Goal: Task Accomplishment & Management: Manage account settings

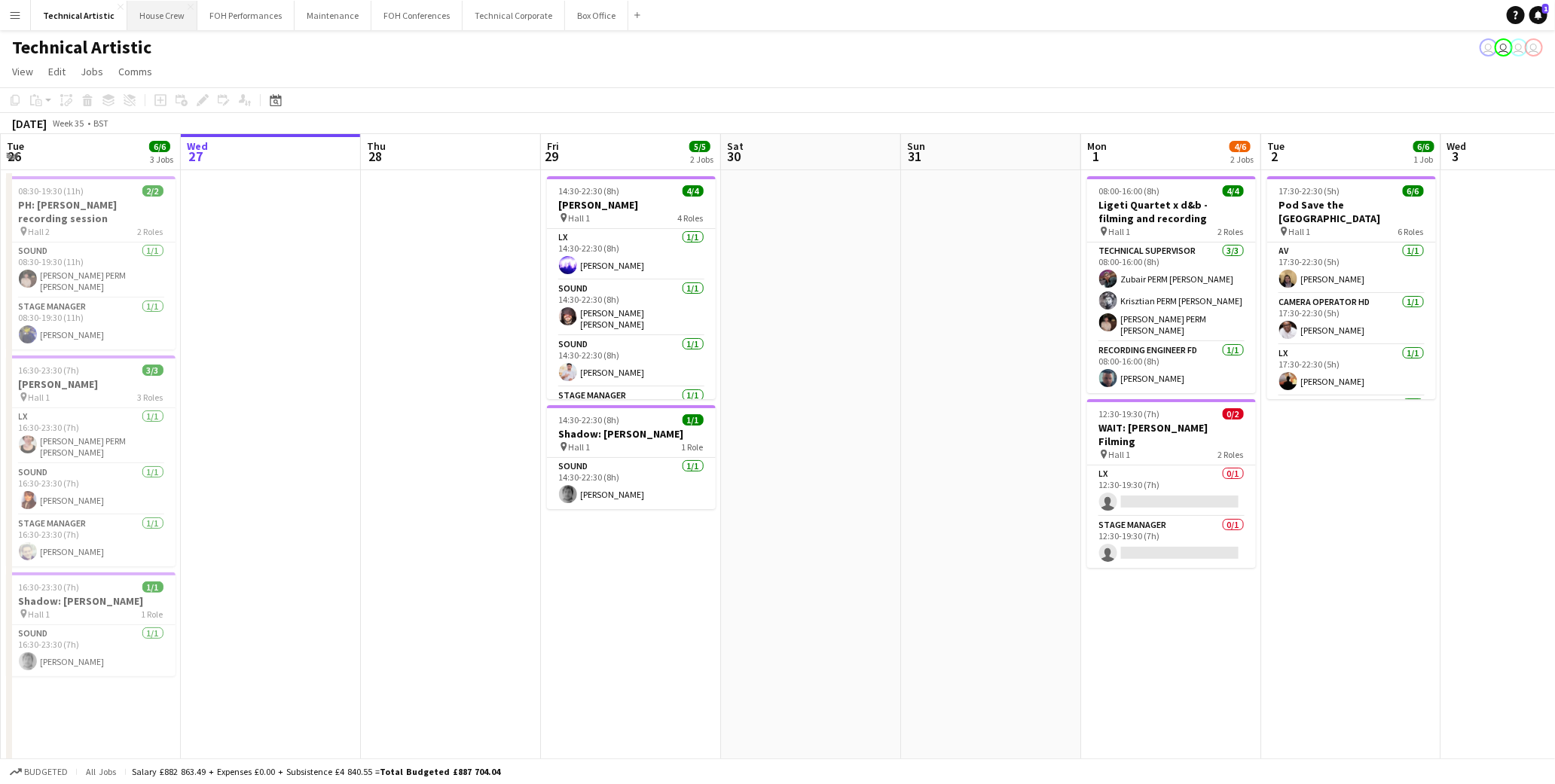
click at [161, 20] on button "House Crew Close" at bounding box center [162, 15] width 70 height 29
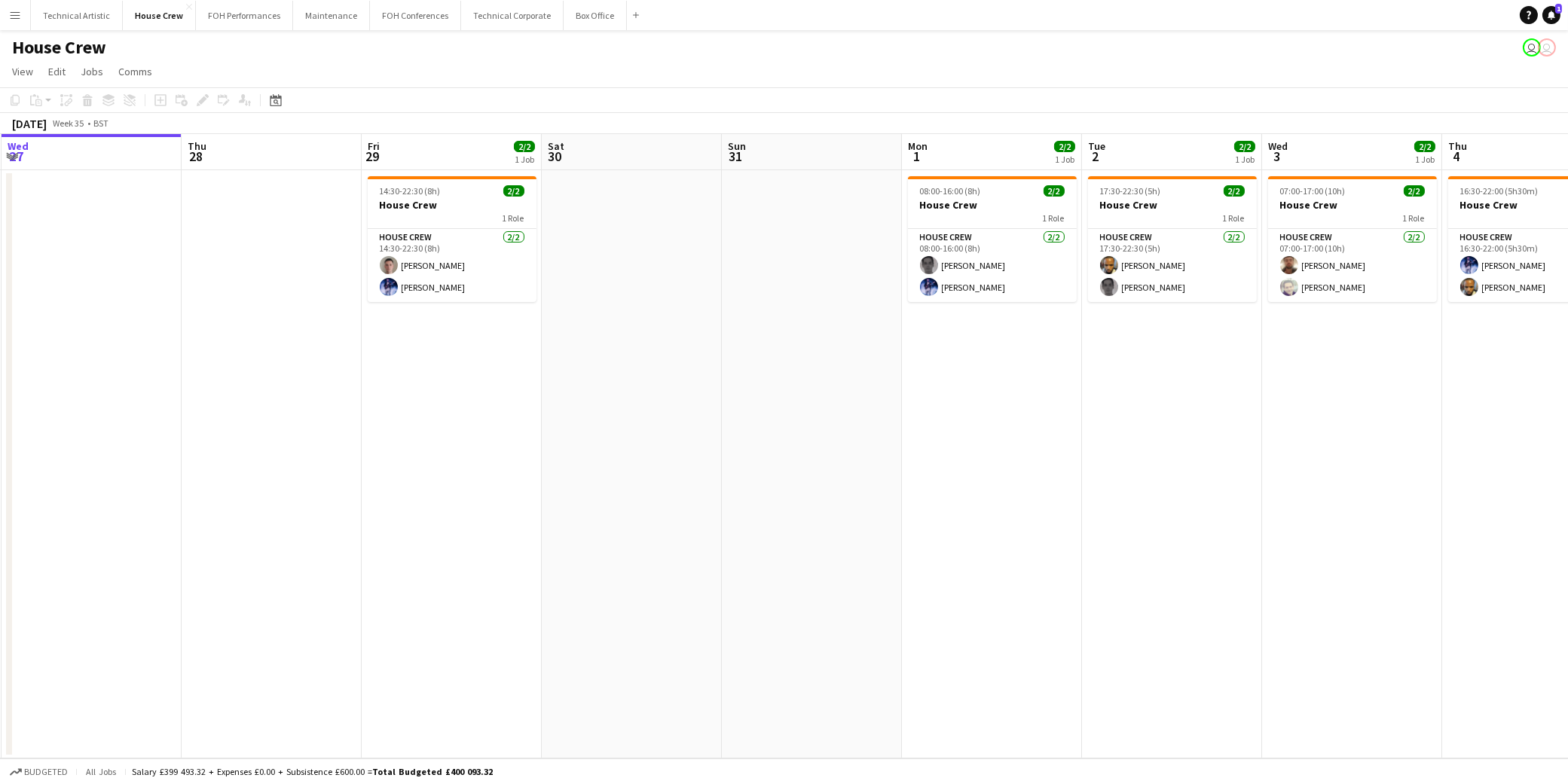
scroll to position [0, 659]
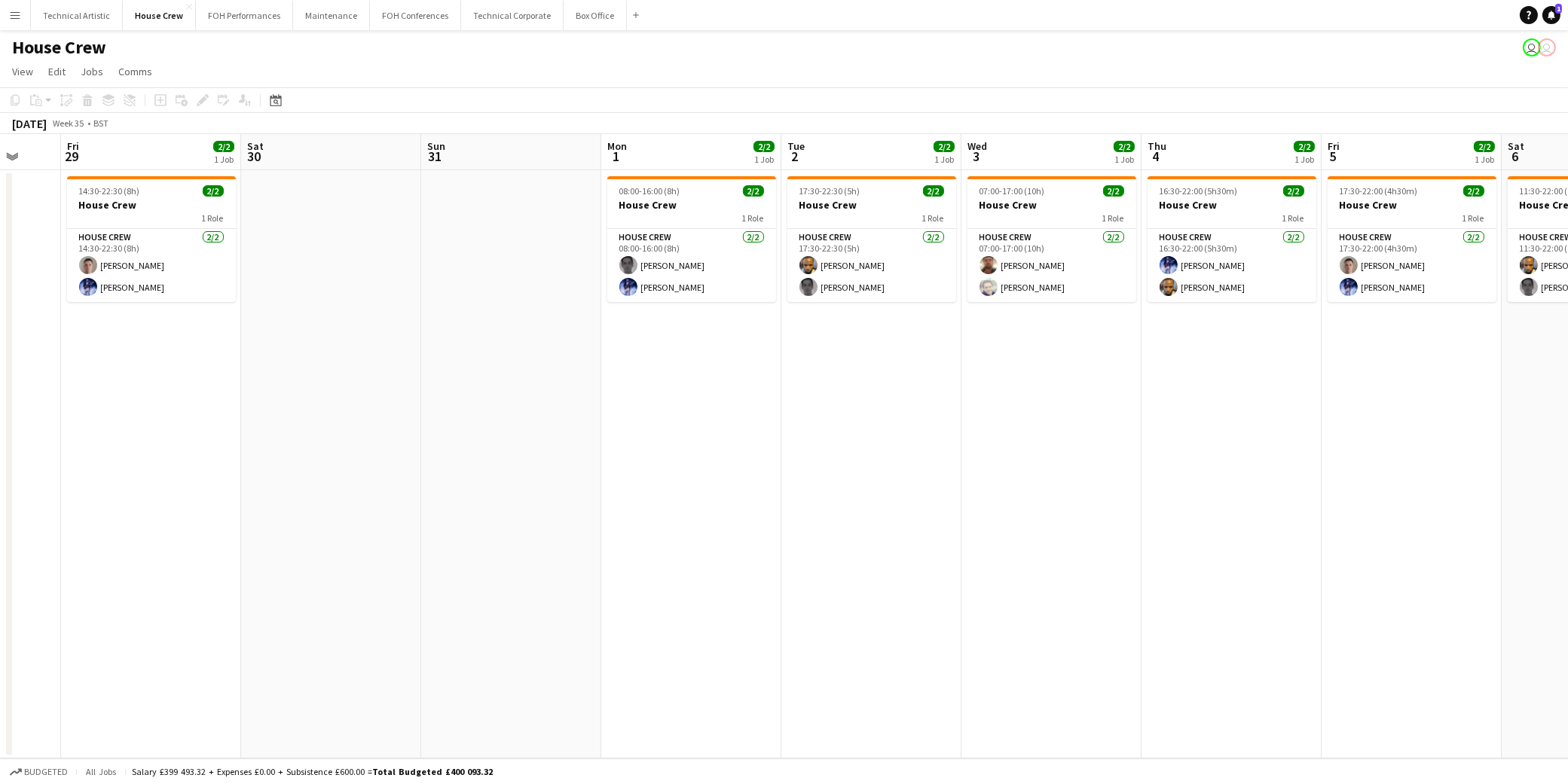
drag, startPoint x: 1345, startPoint y: 326, endPoint x: 866, endPoint y: 352, distance: 479.7
click at [866, 352] on app-calendar-viewport "Mon 25 4/4 1 Job Tue 26 3/3 2 Jobs Wed 27 Thu 28 Fri 29 2/2 1 Job Sat 30 Sun 31…" at bounding box center [784, 446] width 1568 height 624
click at [64, 18] on button "Technical Artistic Close" at bounding box center [77, 15] width 92 height 29
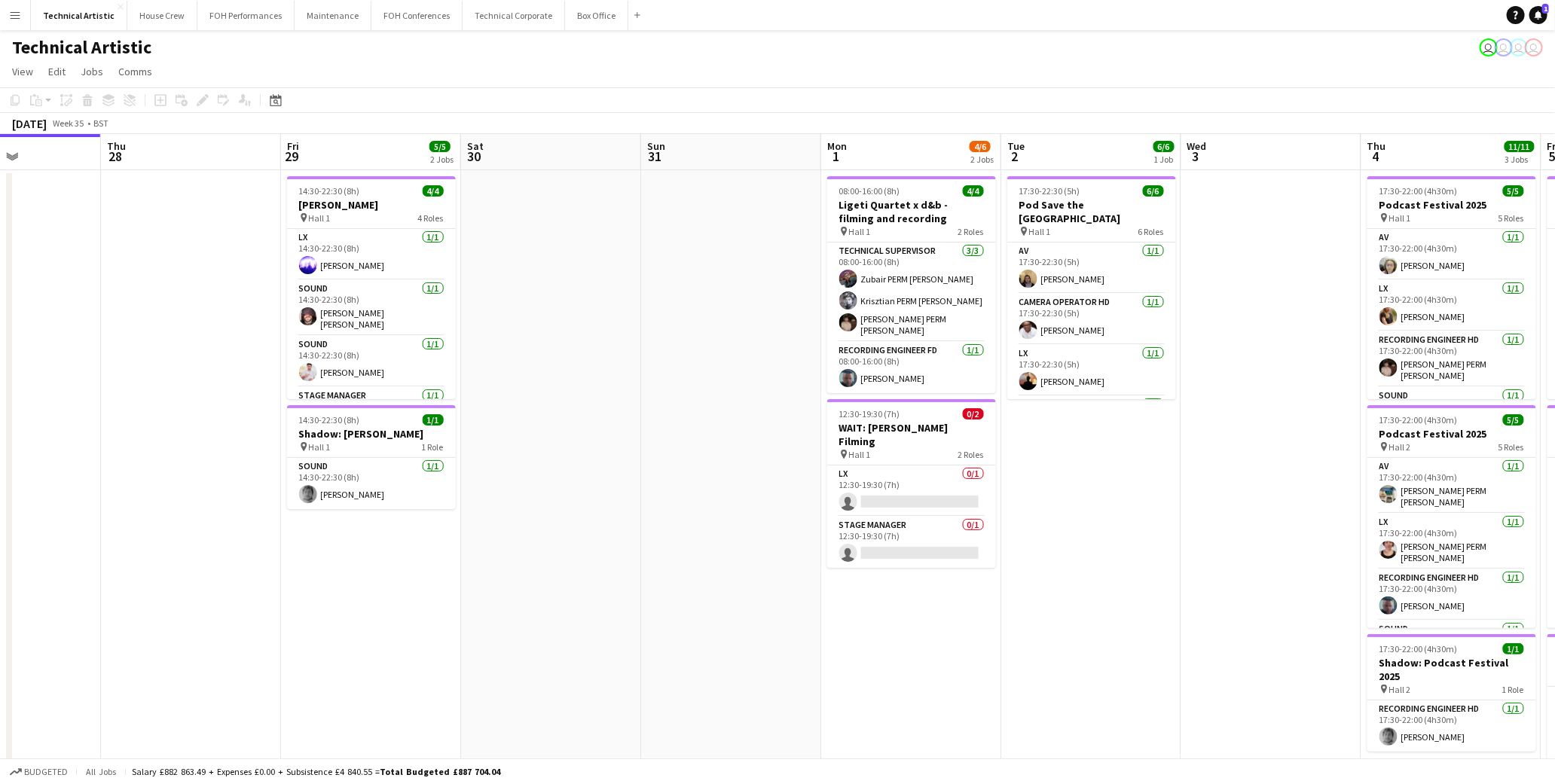
scroll to position [0, 548]
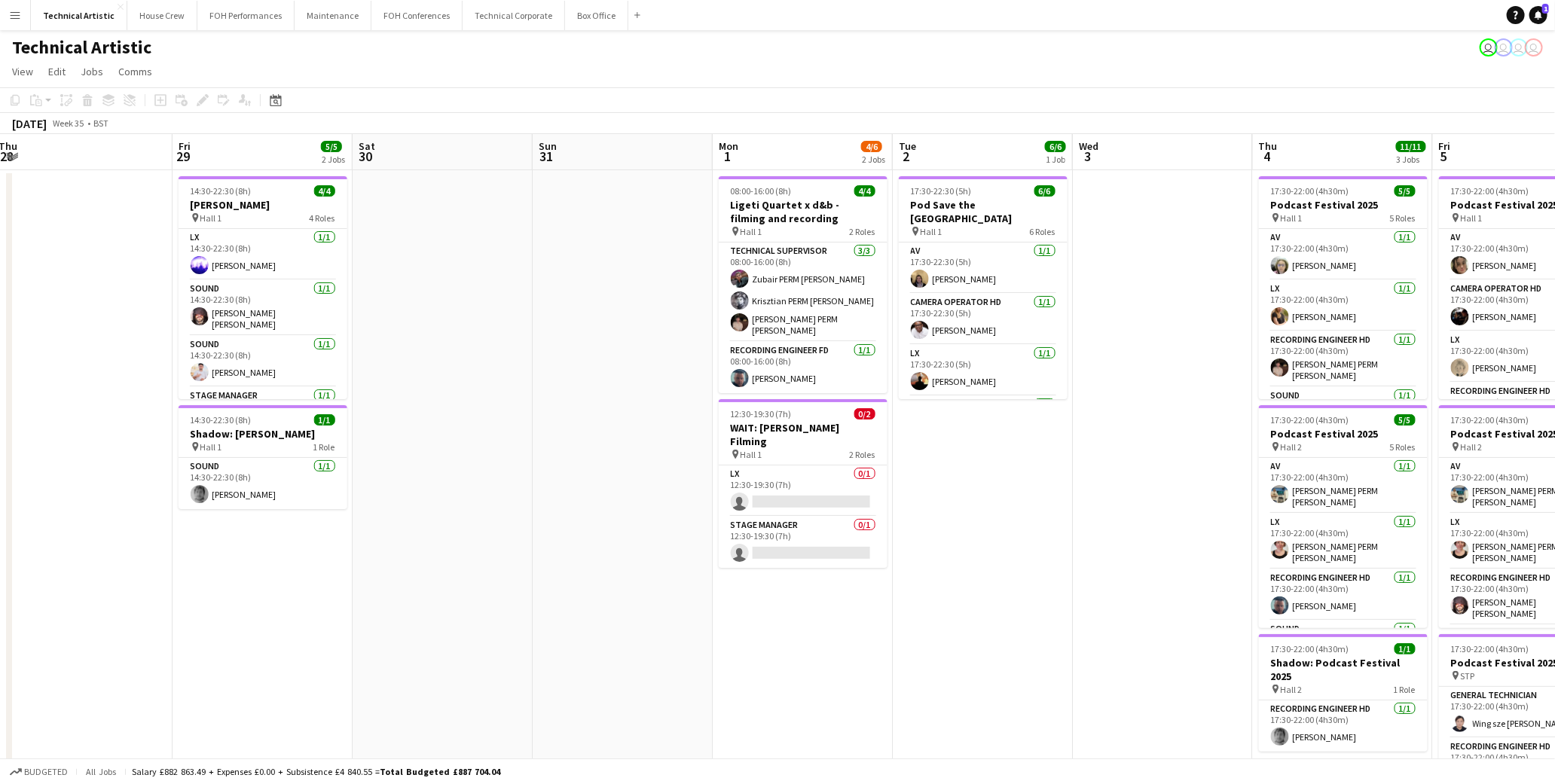
drag, startPoint x: 1048, startPoint y: 329, endPoint x: 679, endPoint y: 311, distance: 369.4
click at [679, 311] on app-calendar-viewport "Mon 25 4/4 1 Job Tue 26 6/6 3 Jobs Wed 27 Thu 28 Fri 29 5/5 2 Jobs Sat 30 Sun 3…" at bounding box center [777, 609] width 1555 height 949
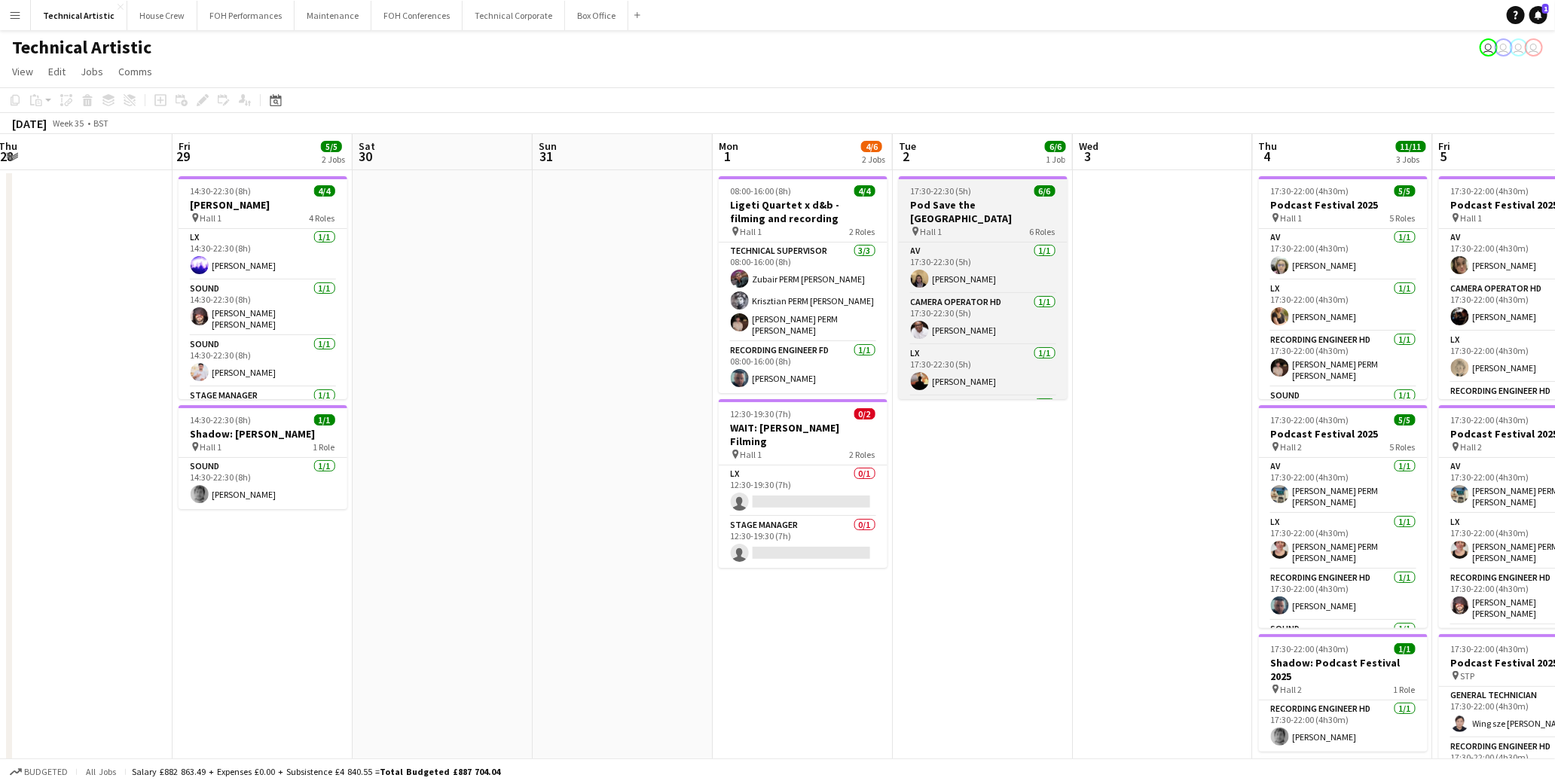
click at [962, 188] on span "17:30-22:30 (5h)" at bounding box center [941, 191] width 61 height 11
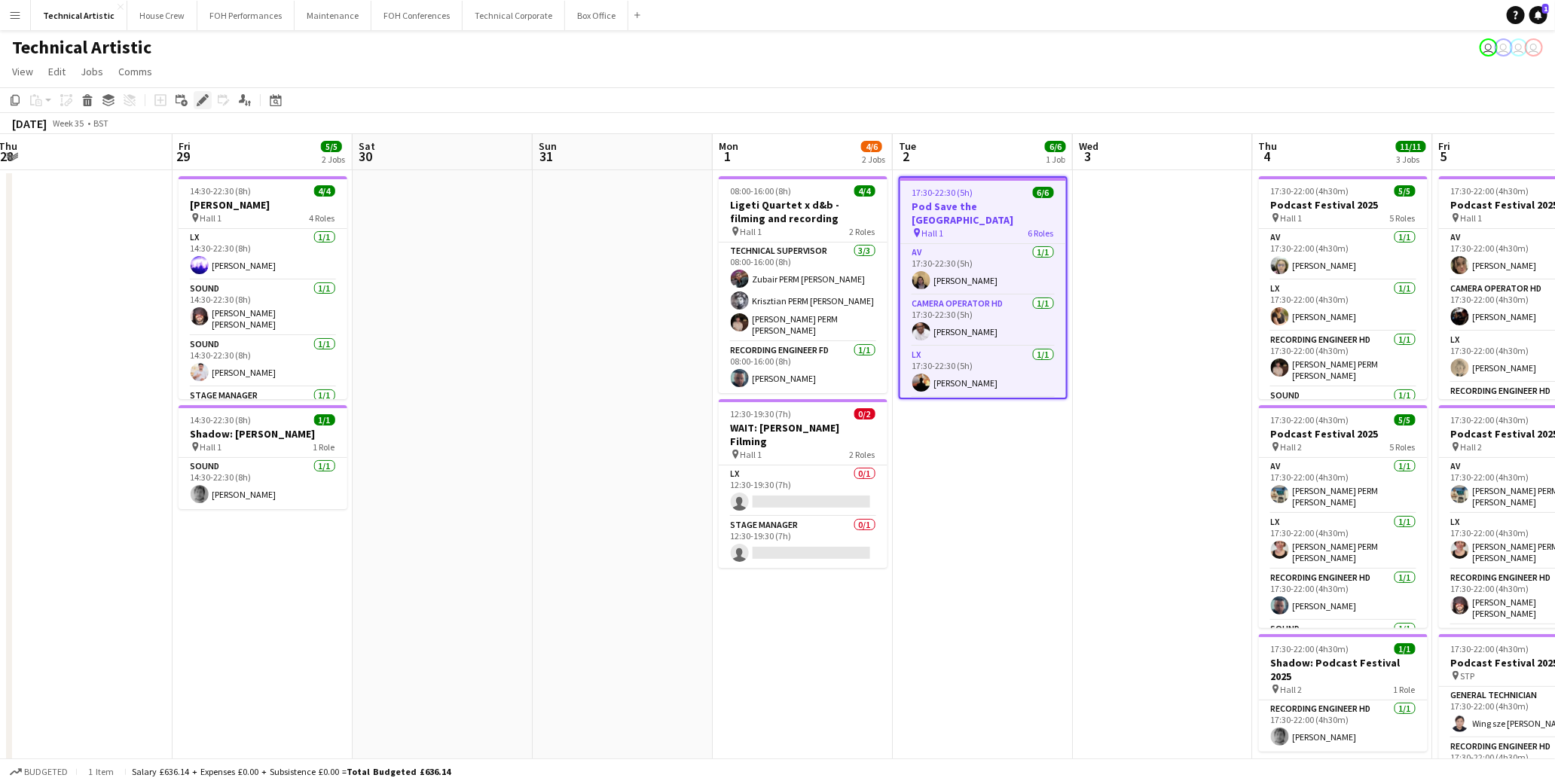
click at [200, 102] on icon at bounding box center [202, 100] width 8 height 8
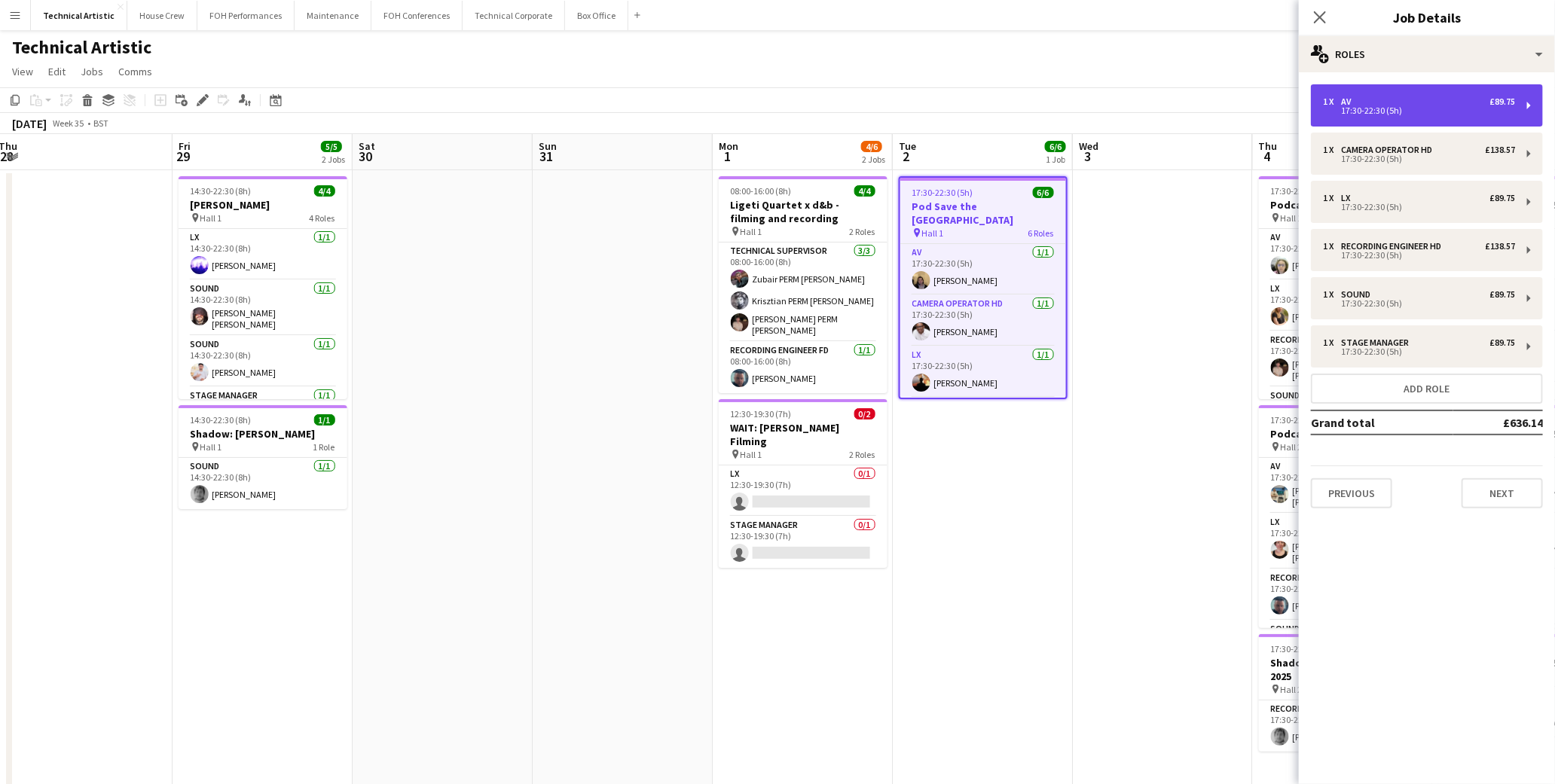
click at [1396, 102] on div "1 x AV £89.75" at bounding box center [1420, 101] width 192 height 10
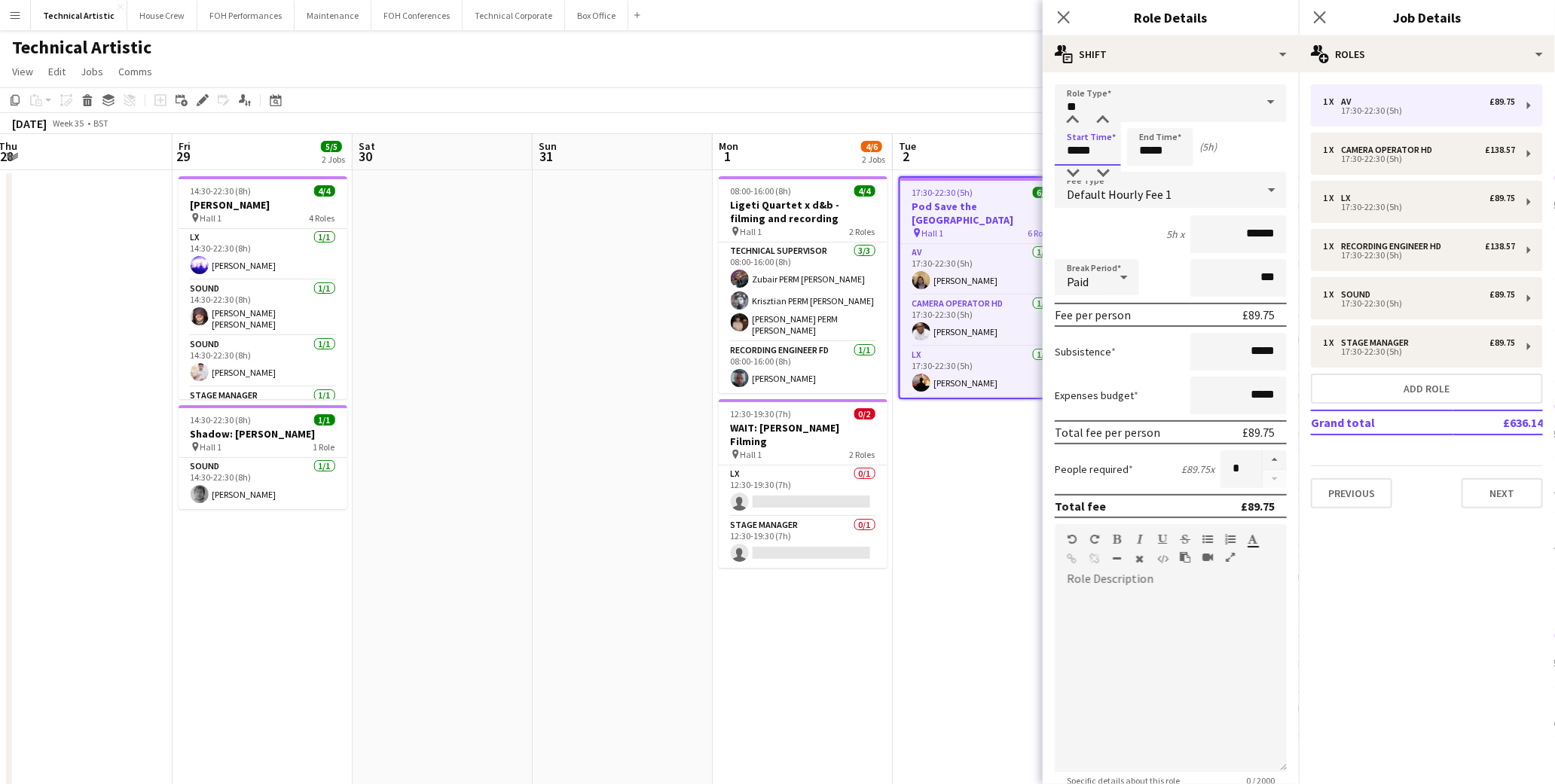
drag, startPoint x: 1104, startPoint y: 158, endPoint x: 1031, endPoint y: 156, distance: 73.0
click at [1031, 156] on body "Menu Boards Boards Boards All jobs Status Workforce Workforce My Workforce Recr…" at bounding box center [777, 554] width 1555 height 1108
type input "*****"
click at [1066, 19] on icon at bounding box center [1063, 17] width 14 height 14
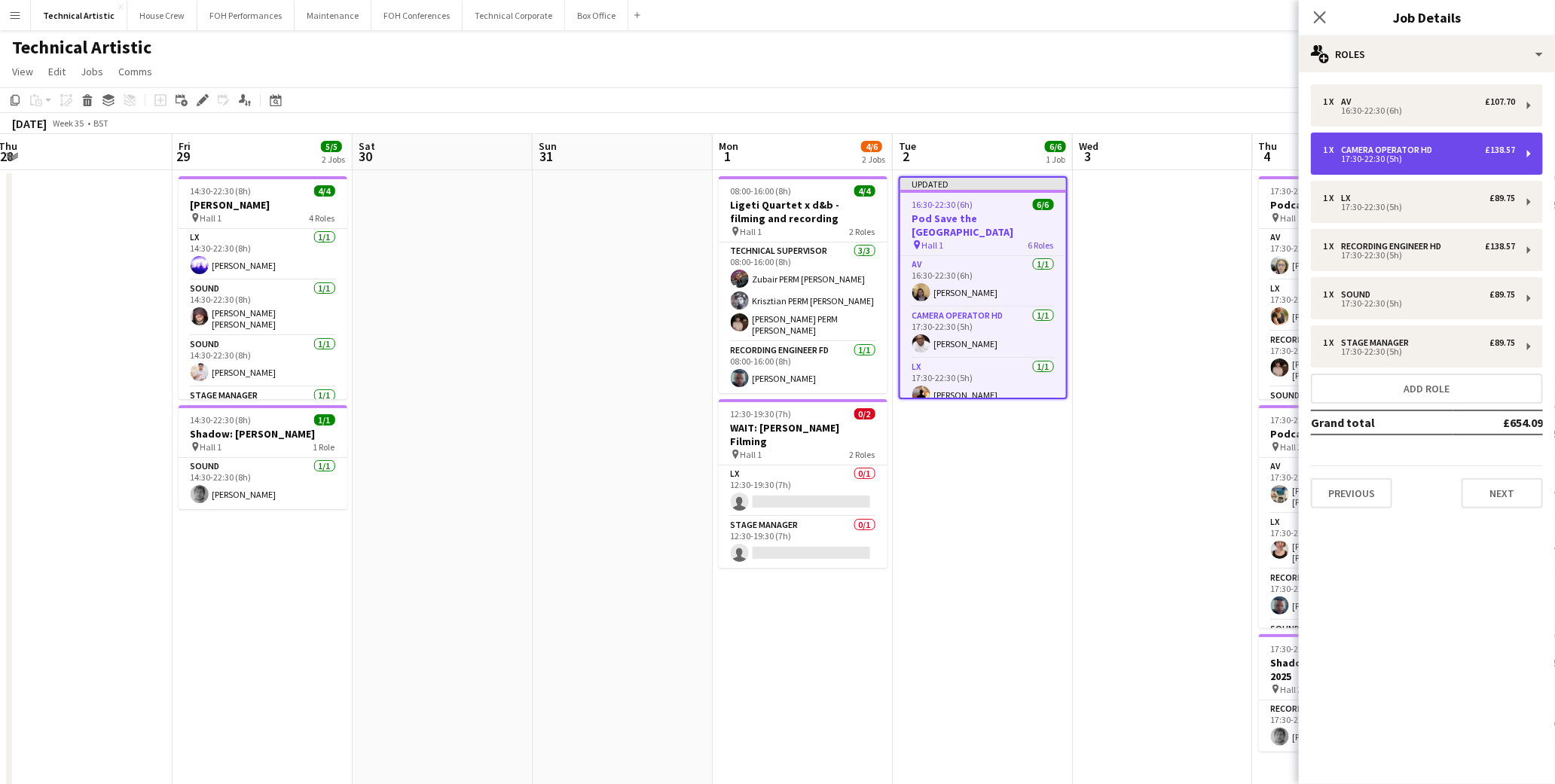
click at [1381, 167] on div "1 x Camera Operator HD £138.57 17:30-22:30 (5h)" at bounding box center [1427, 153] width 232 height 42
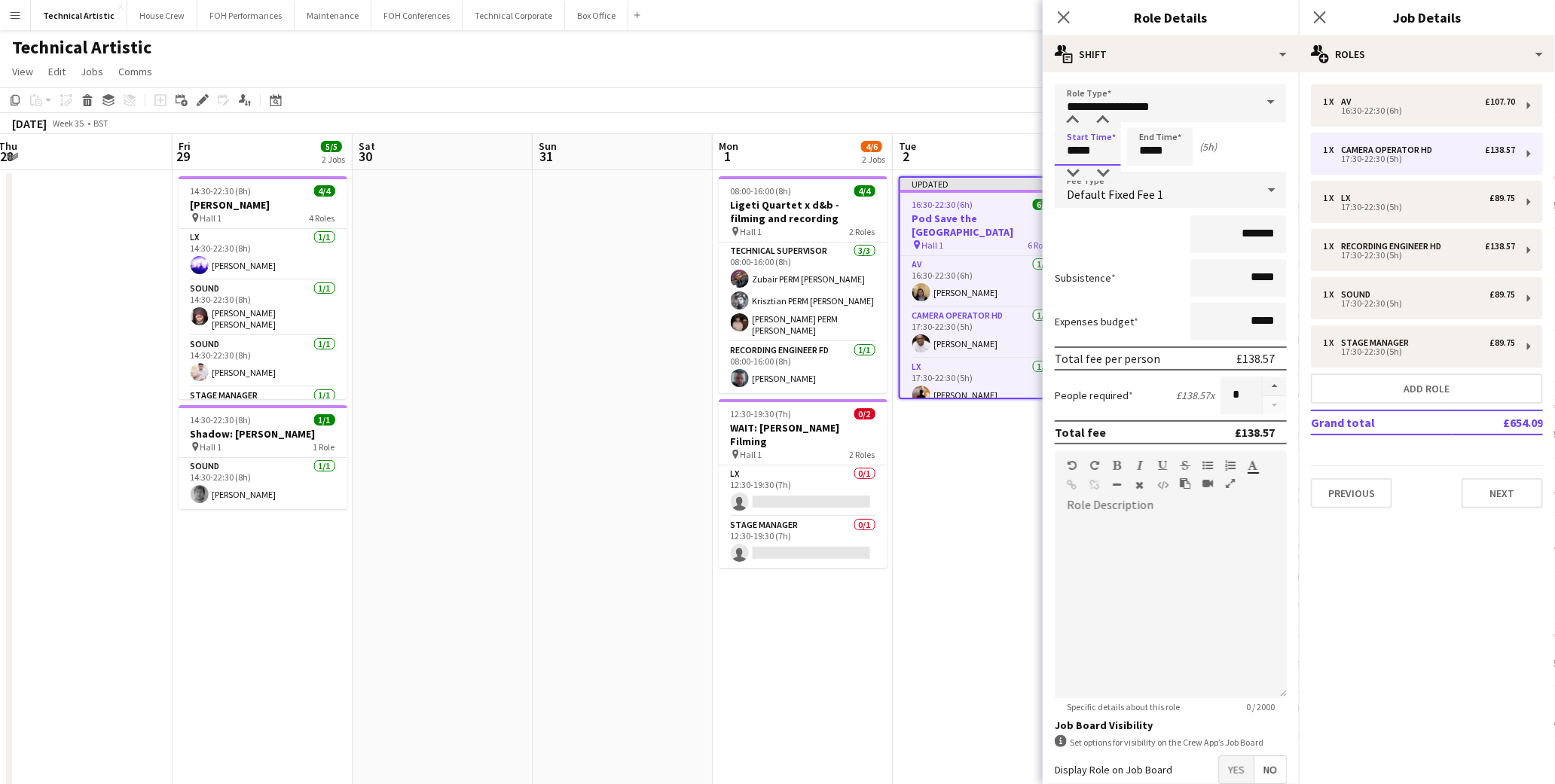
drag, startPoint x: 1095, startPoint y: 149, endPoint x: 981, endPoint y: 157, distance: 114.3
click at [981, 157] on body "Menu Boards Boards Boards All jobs Status Workforce Workforce My Workforce Recr…" at bounding box center [777, 554] width 1555 height 1108
type input "*****"
click at [1066, 18] on icon at bounding box center [1063, 17] width 14 height 14
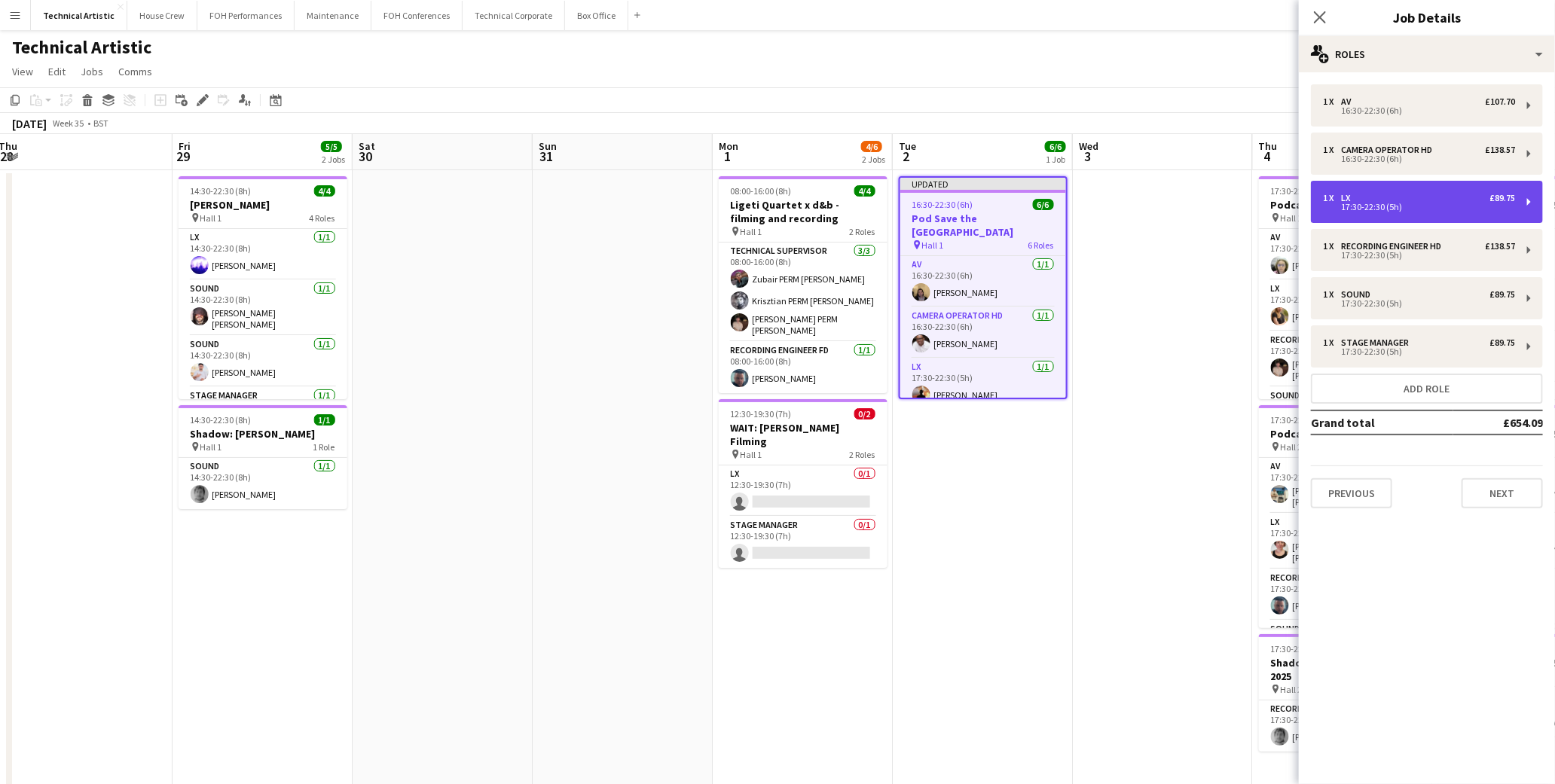
click at [1352, 199] on div "LX" at bounding box center [1348, 198] width 15 height 10
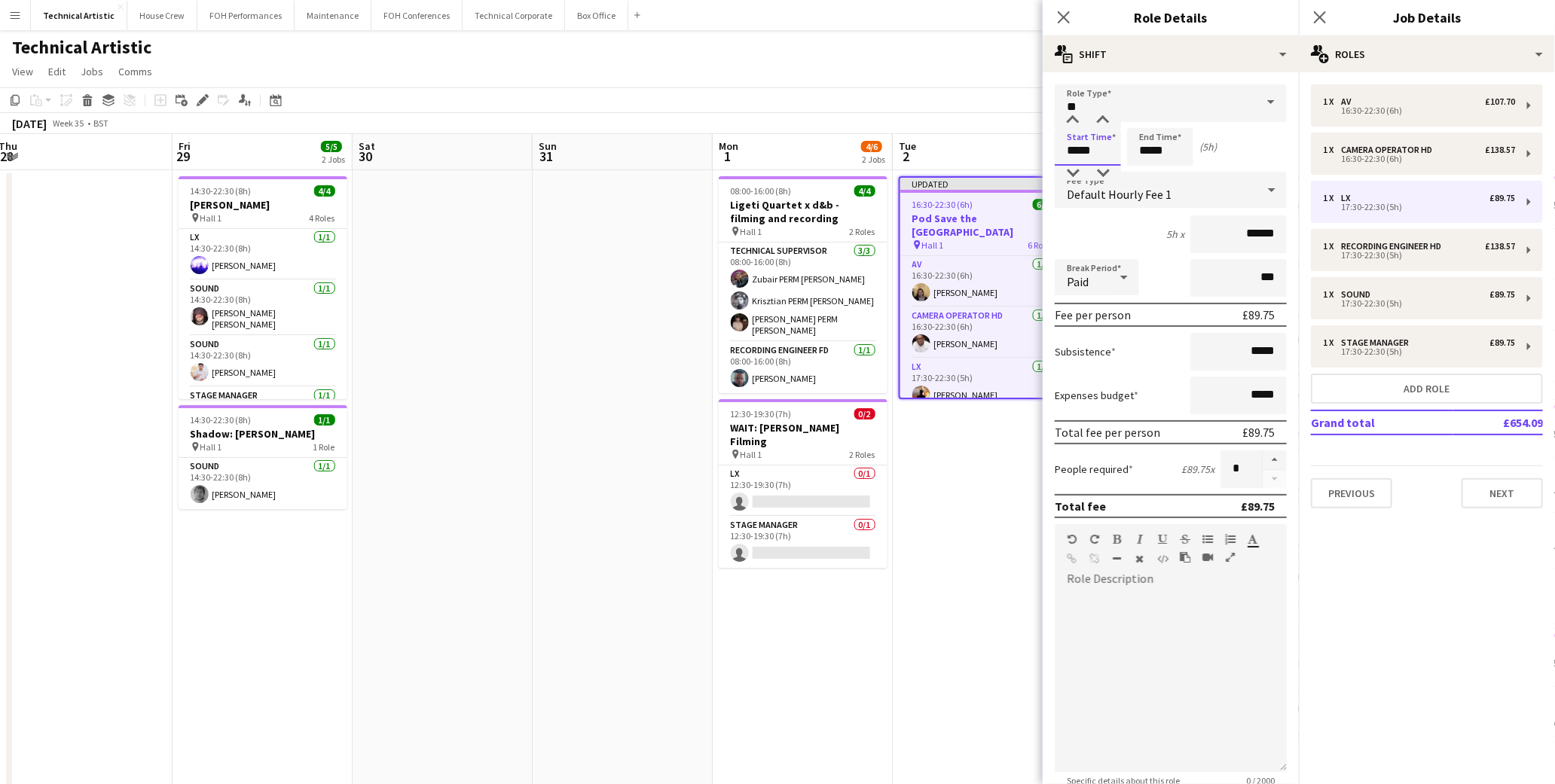
drag, startPoint x: 1090, startPoint y: 147, endPoint x: 1022, endPoint y: 155, distance: 68.5
click at [1022, 155] on body "Menu Boards Boards Boards All jobs Status Workforce Workforce My Workforce Recr…" at bounding box center [777, 554] width 1555 height 1108
type input "*****"
click at [1072, 17] on app-icon "Close pop-in" at bounding box center [1063, 17] width 21 height 21
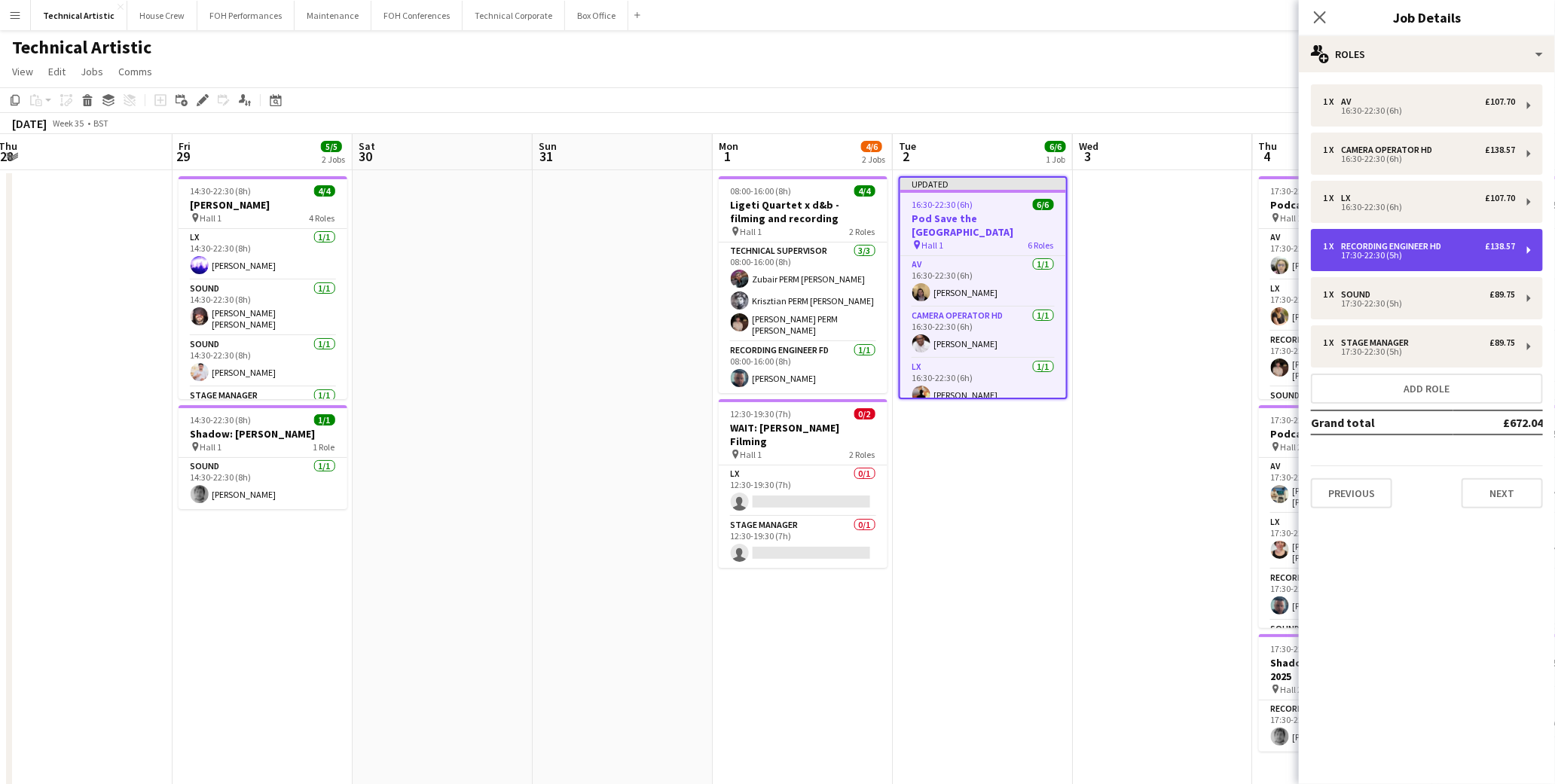
click at [1366, 265] on div "1 x Recording Engineer HD £138.57 17:30-22:30 (5h)" at bounding box center [1427, 250] width 232 height 42
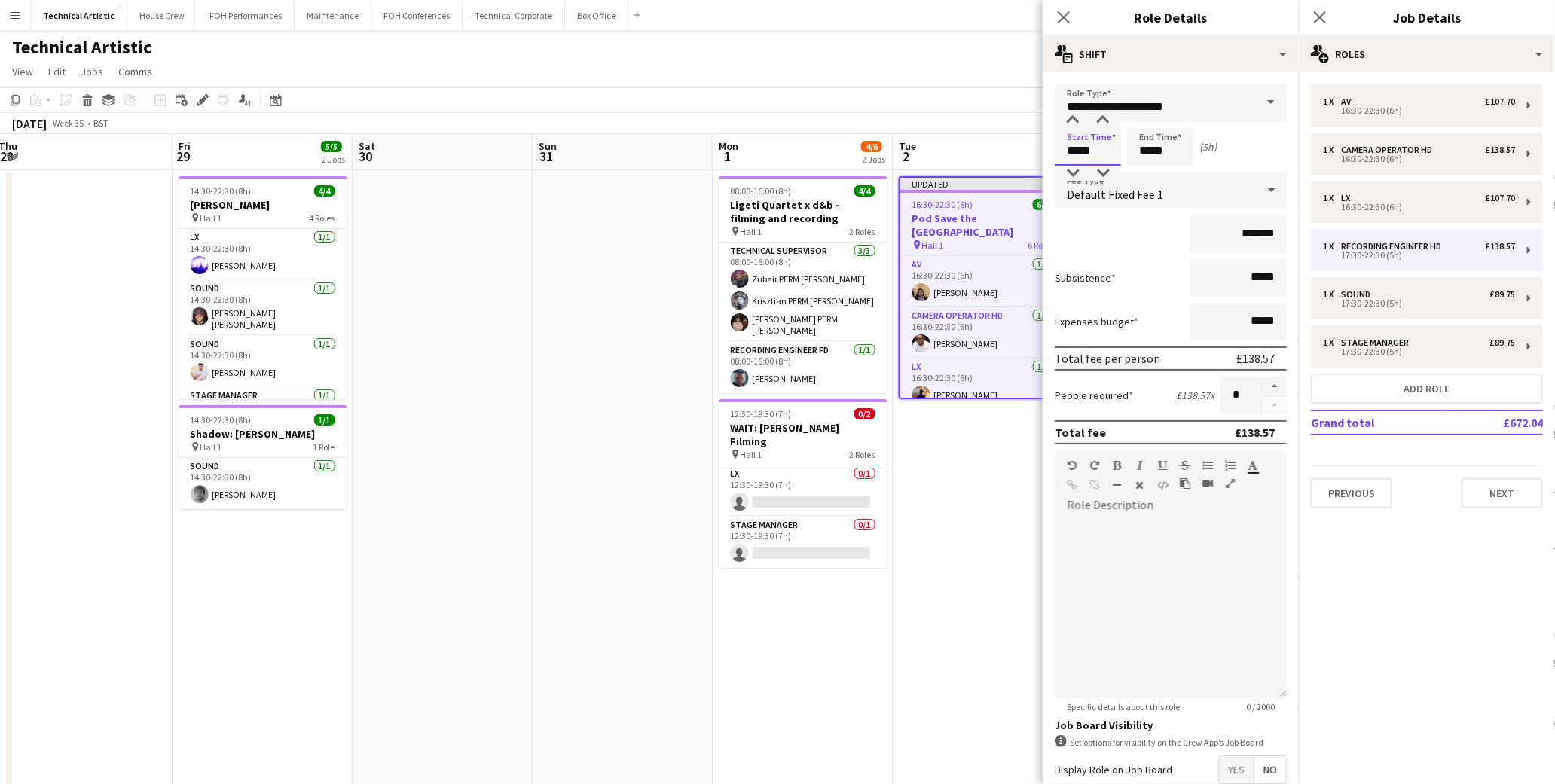
drag, startPoint x: 1083, startPoint y: 153, endPoint x: 983, endPoint y: 153, distance: 100.0
click at [983, 153] on body "Menu Boards Boards Boards All jobs Status Workforce Workforce My Workforce Recr…" at bounding box center [777, 554] width 1555 height 1108
type input "*****"
click at [1072, 16] on app-icon "Close pop-in" at bounding box center [1063, 17] width 21 height 21
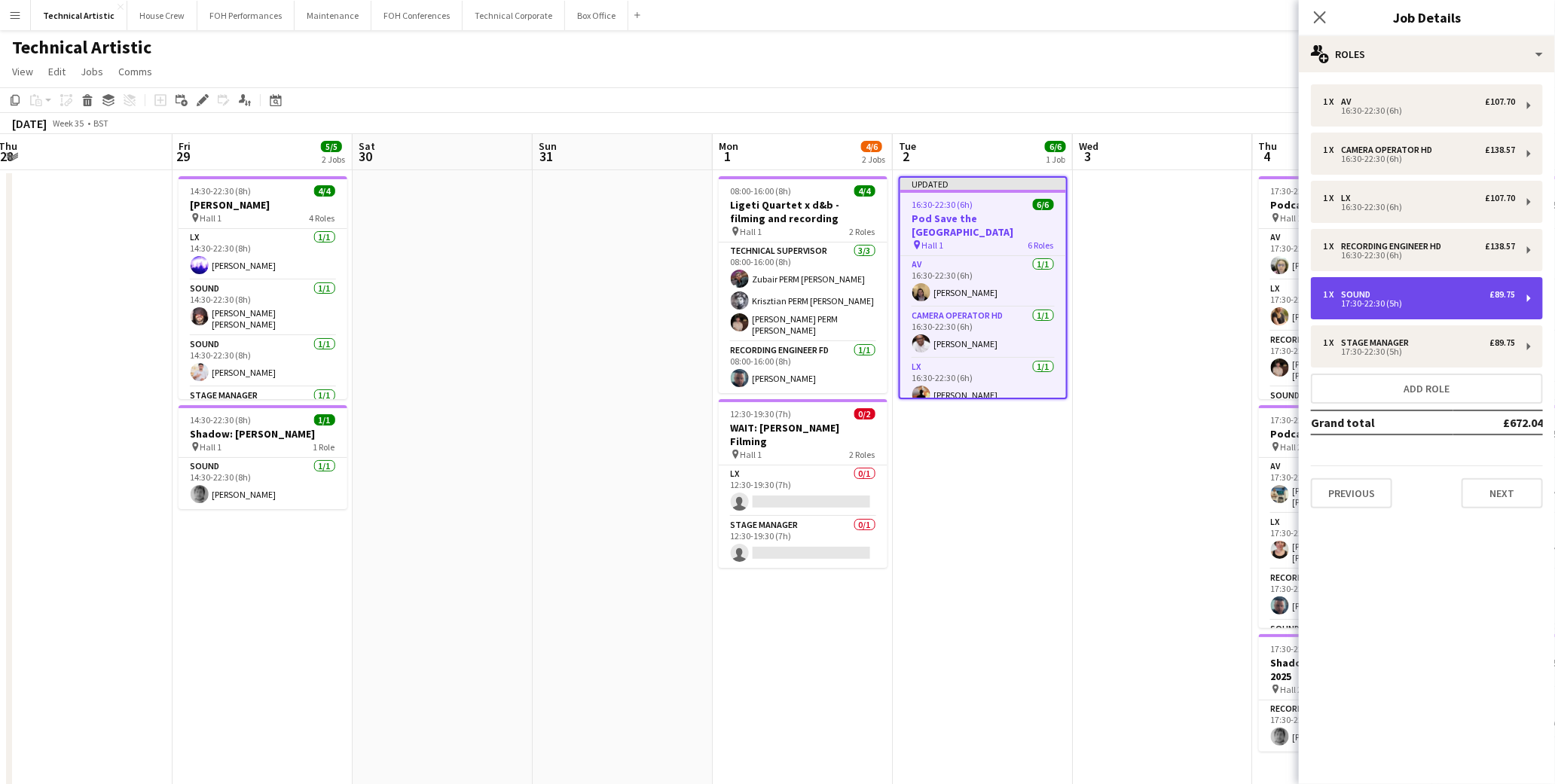
click at [1366, 303] on div "17:30-22:30 (5h)" at bounding box center [1420, 303] width 192 height 7
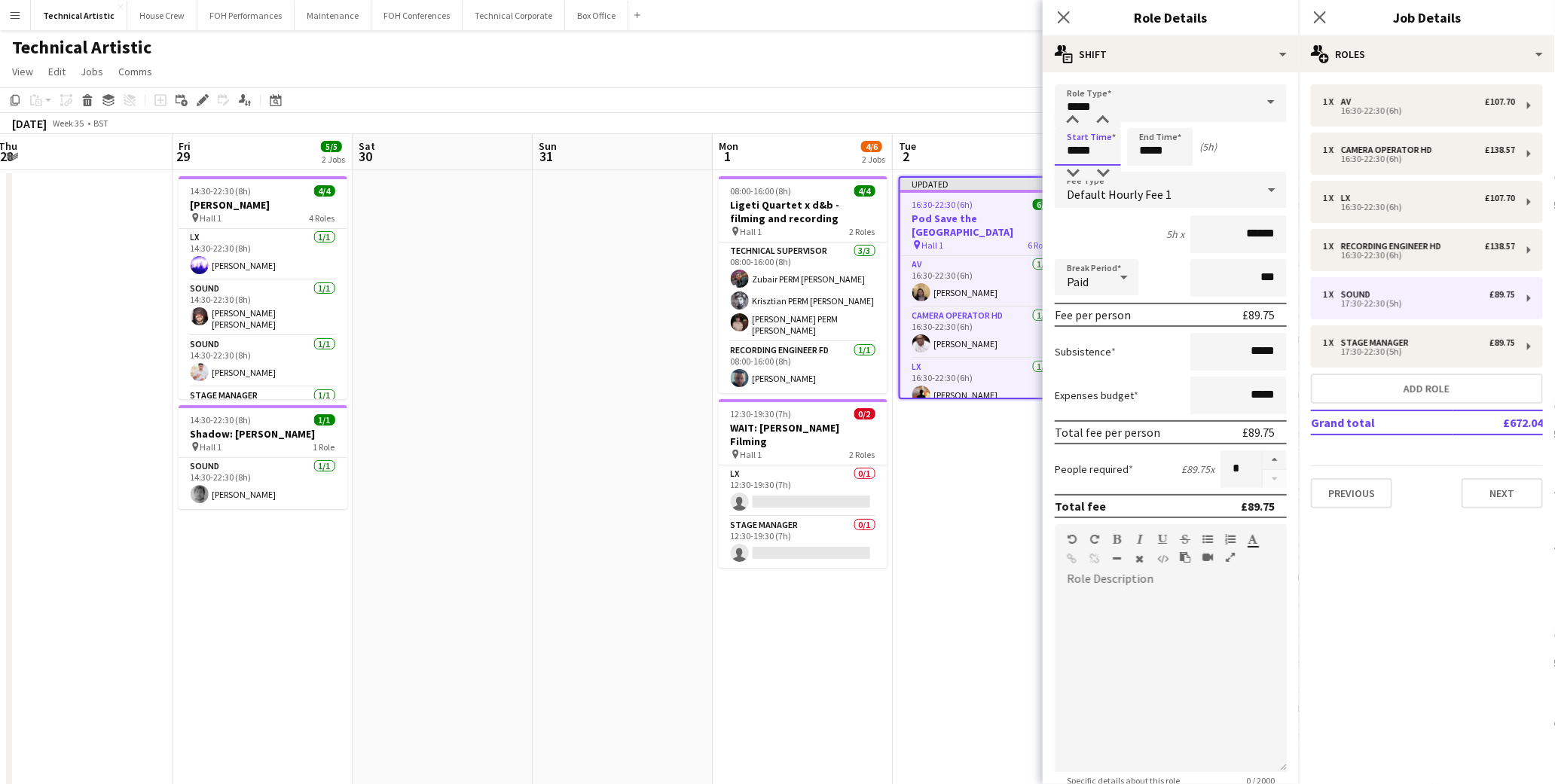
drag, startPoint x: 1096, startPoint y: 147, endPoint x: 1035, endPoint y: 156, distance: 61.7
click at [1035, 156] on body "Menu Boards Boards Boards All jobs Status Workforce Workforce My Workforce Recr…" at bounding box center [777, 554] width 1555 height 1108
type input "*****"
click at [1066, 17] on icon "Close pop-in" at bounding box center [1063, 17] width 14 height 14
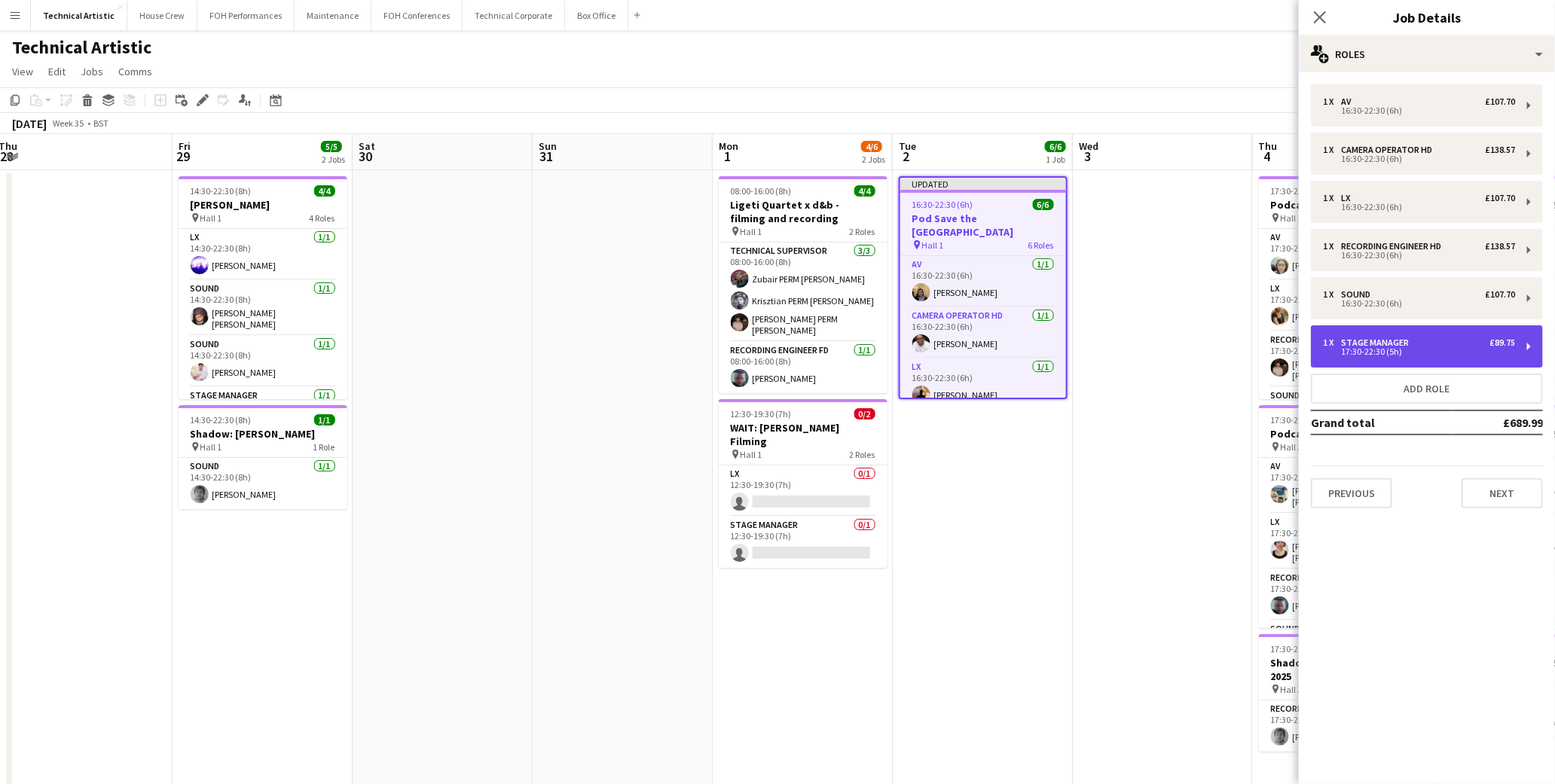
click at [1363, 364] on div "1 x Stage Manager £89.75 17:30-22:30 (5h)" at bounding box center [1427, 346] width 232 height 42
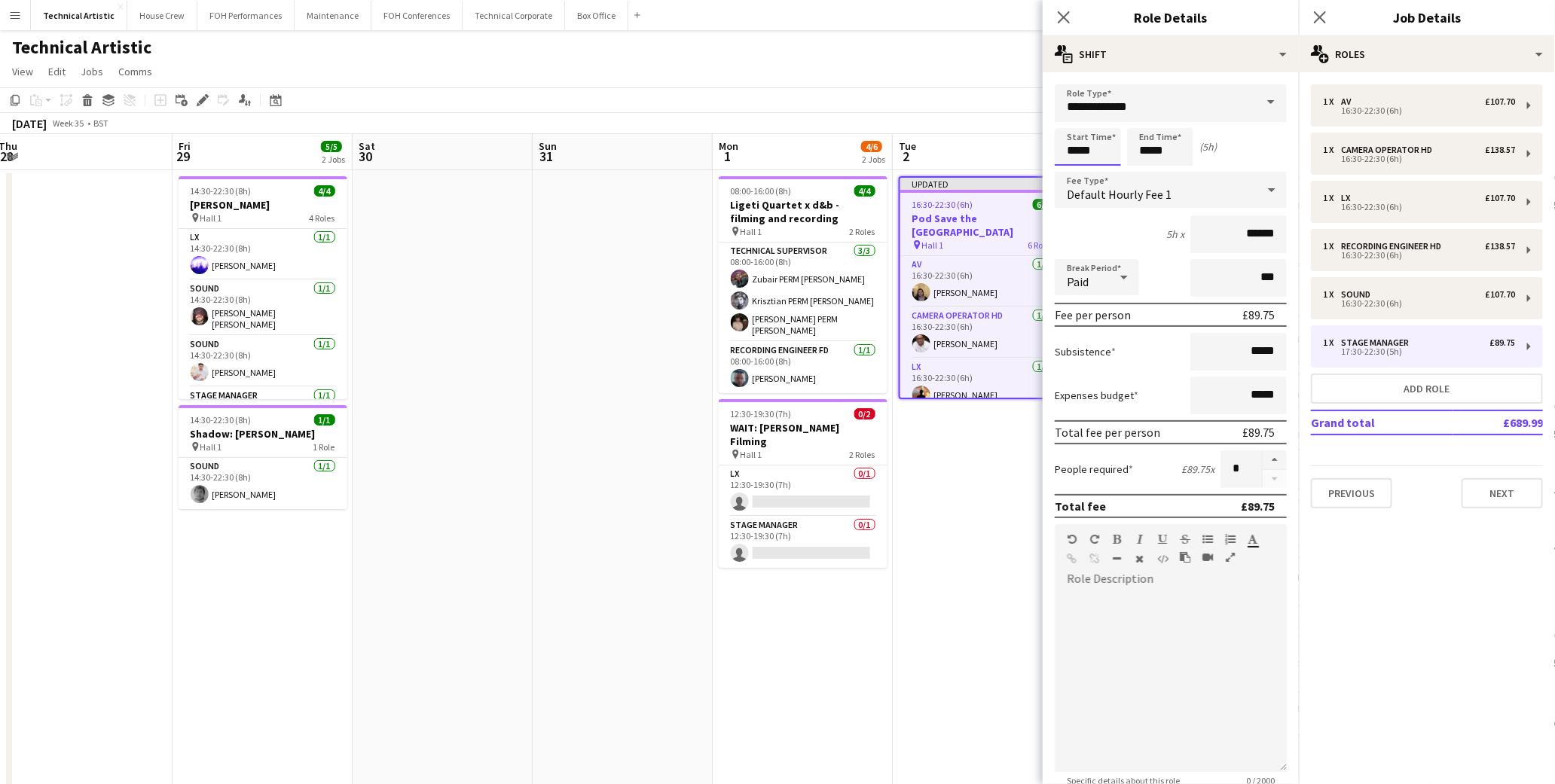
drag, startPoint x: 1085, startPoint y: 154, endPoint x: 1100, endPoint y: 149, distance: 15.8
click at [1087, 153] on input "*****" at bounding box center [1087, 146] width 66 height 37
click at [1052, 153] on form "**********" at bounding box center [1171, 514] width 256 height 859
type input "*****"
click at [1059, 21] on icon at bounding box center [1063, 17] width 14 height 14
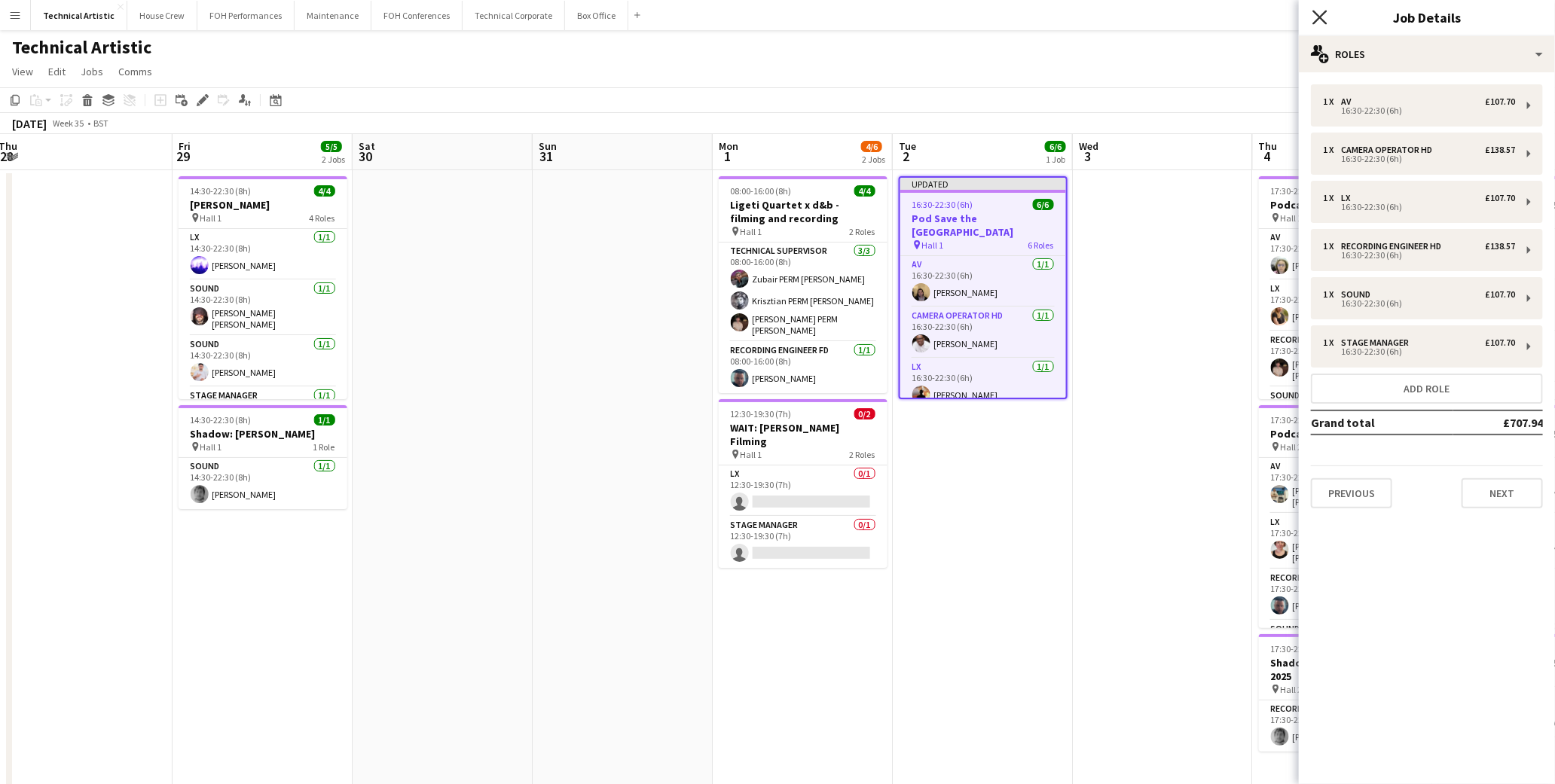
click at [1319, 18] on icon at bounding box center [1320, 17] width 14 height 14
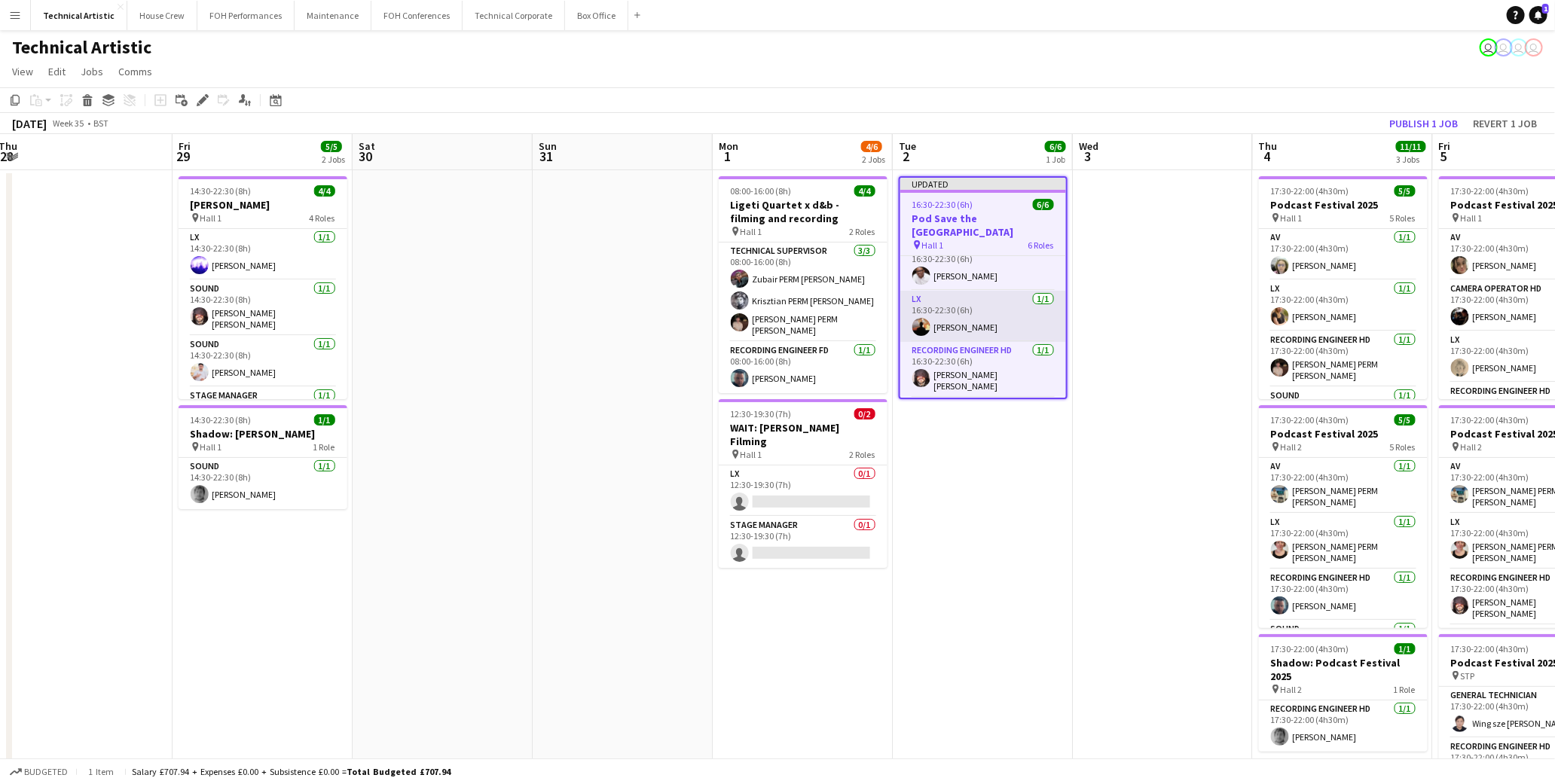
scroll to position [0, 0]
click at [198, 96] on icon "Edit" at bounding box center [202, 99] width 12 height 12
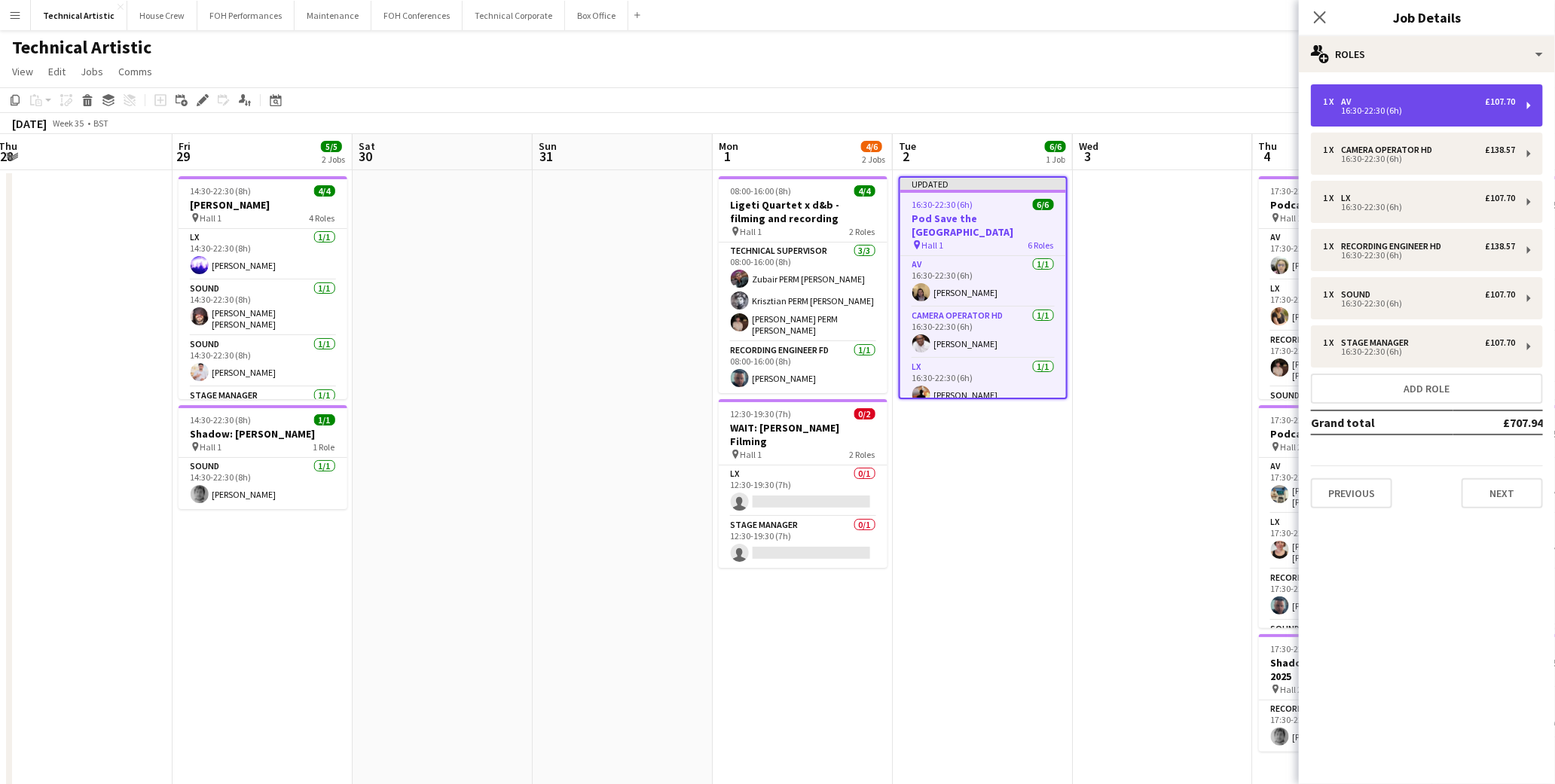
click at [1382, 114] on div "16:30-22:30 (6h)" at bounding box center [1420, 111] width 192 height 7
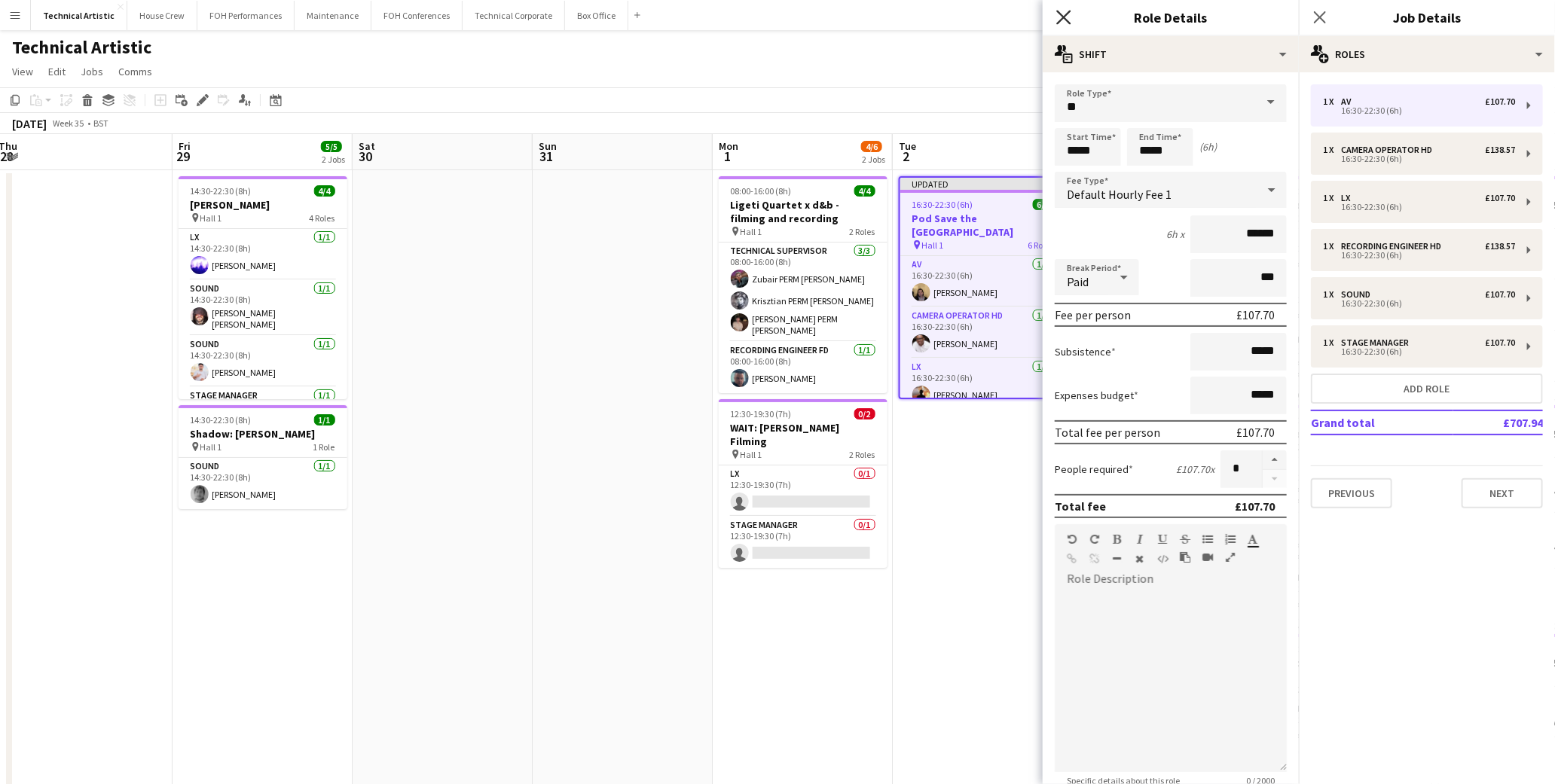
click at [1059, 21] on icon "Close pop-in" at bounding box center [1063, 17] width 14 height 14
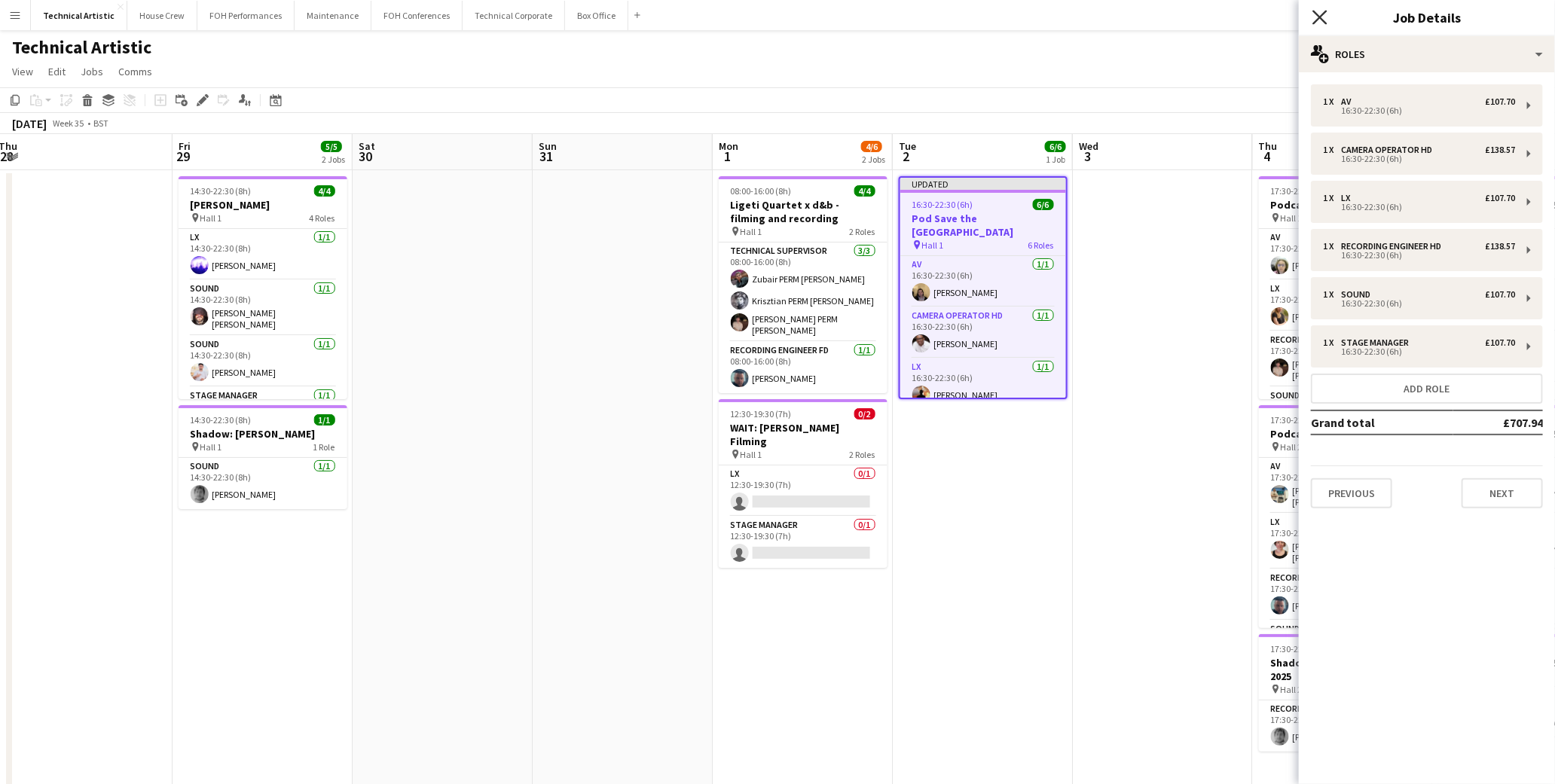
click at [1315, 16] on icon "Close pop-in" at bounding box center [1320, 17] width 14 height 14
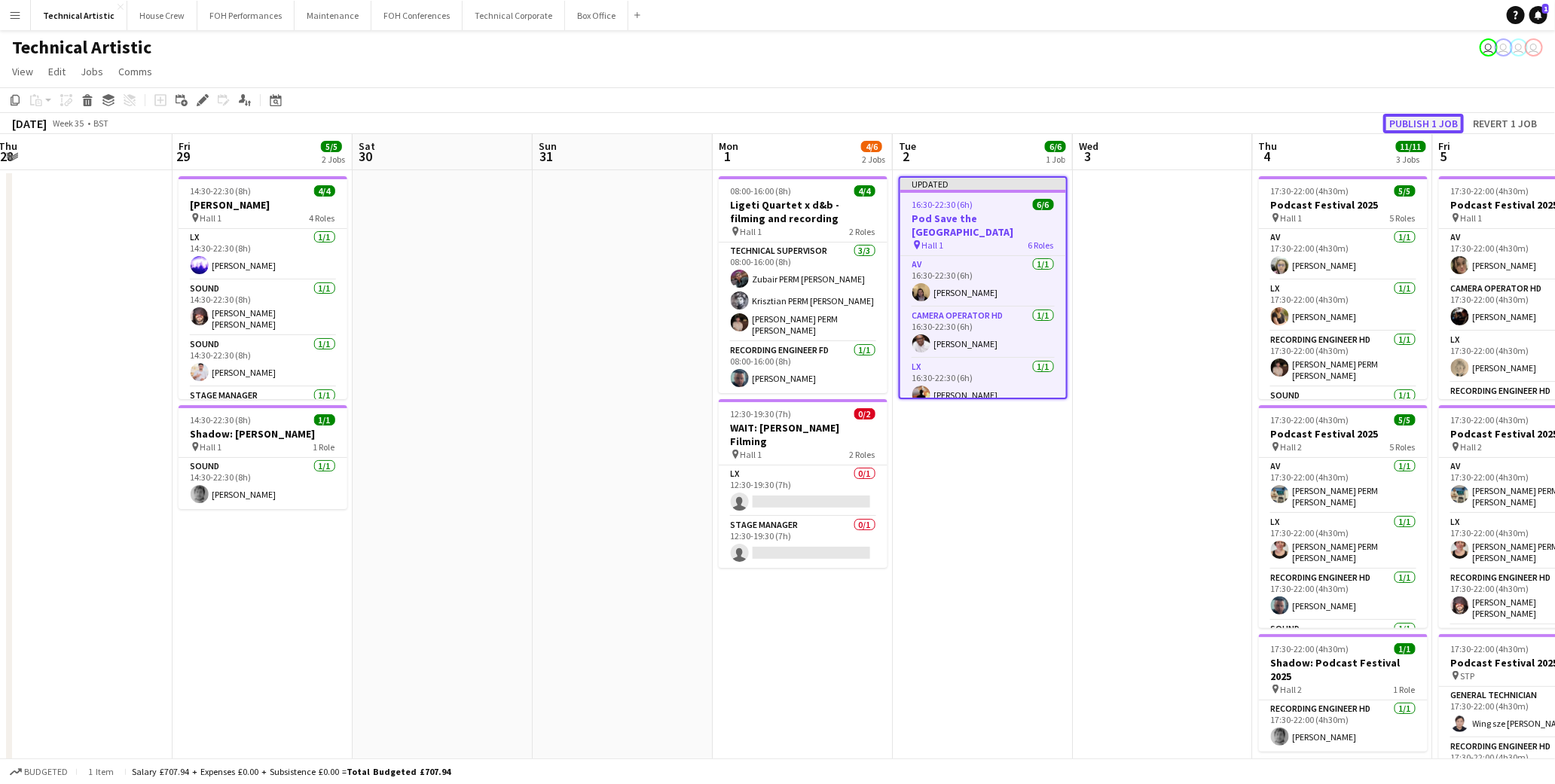
click at [1430, 122] on button "Publish 1 job" at bounding box center [1423, 123] width 80 height 20
